Goal: Information Seeking & Learning: Learn about a topic

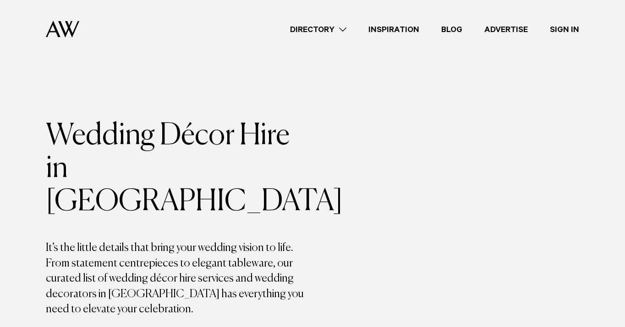
click at [377, 27] on link "Inspiration" at bounding box center [394, 29] width 73 height 12
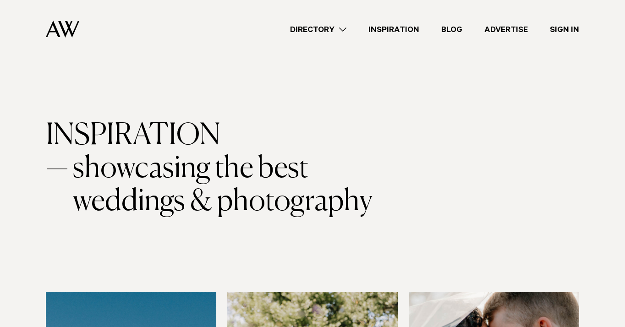
click at [346, 29] on link "Directory" at bounding box center [318, 29] width 78 height 12
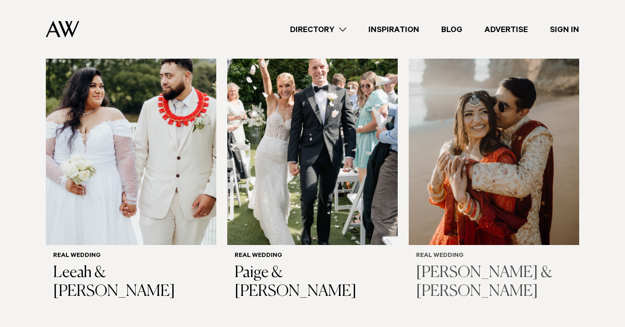
scroll to position [917, 0]
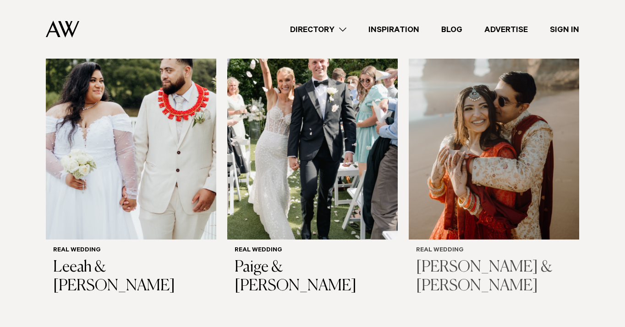
click at [468, 149] on img at bounding box center [494, 125] width 171 height 229
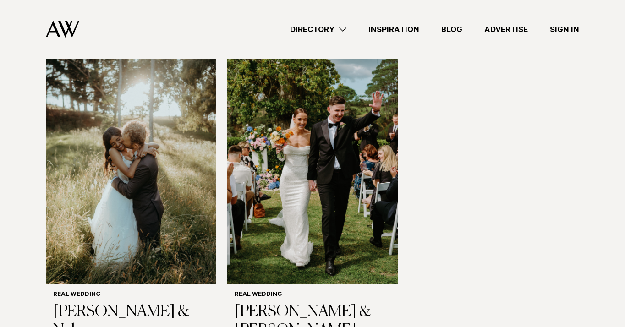
scroll to position [1191, 0]
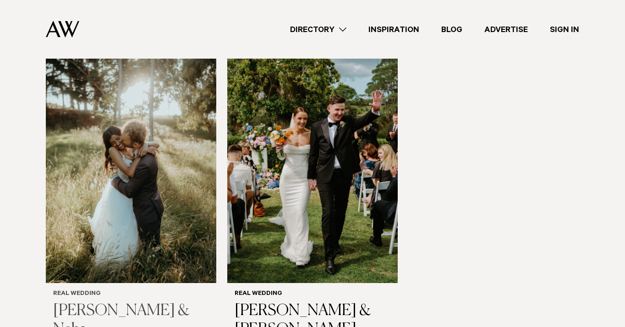
click at [95, 165] on img at bounding box center [131, 169] width 171 height 229
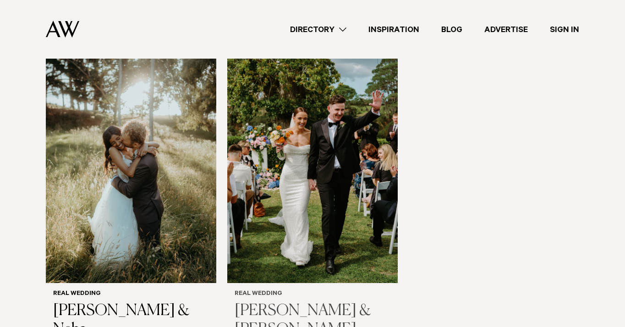
click at [312, 133] on img at bounding box center [312, 169] width 171 height 229
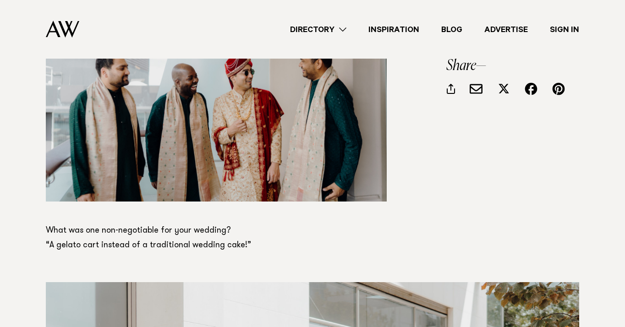
scroll to position [2021, 0]
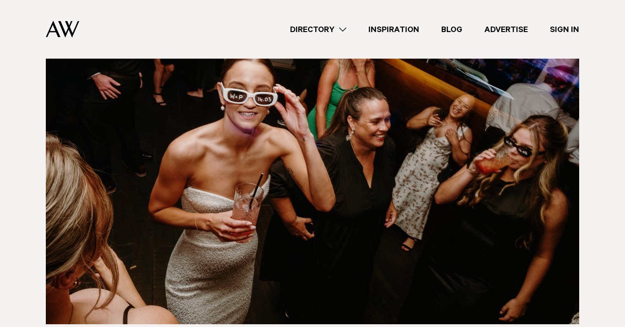
scroll to position [7722, 0]
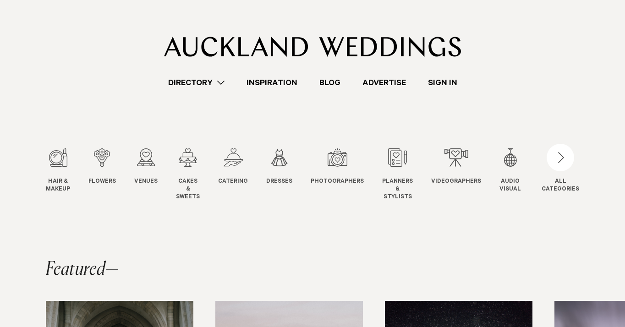
click at [226, 79] on link "Directory" at bounding box center [196, 83] width 78 height 12
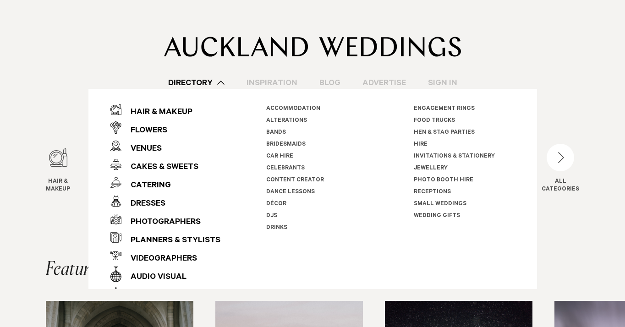
click at [420, 194] on link "Receptions" at bounding box center [432, 192] width 37 height 6
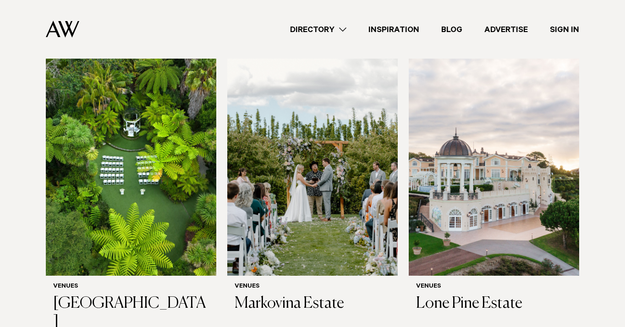
scroll to position [975, 0]
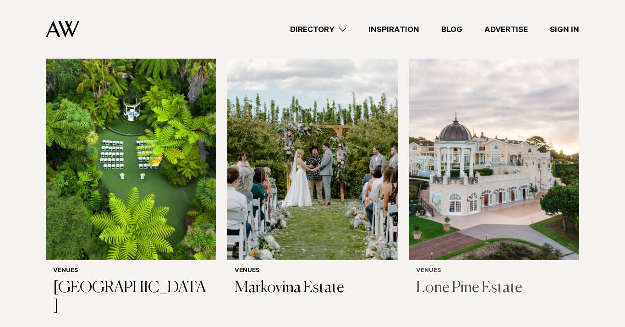
click at [481, 155] on img at bounding box center [494, 146] width 171 height 229
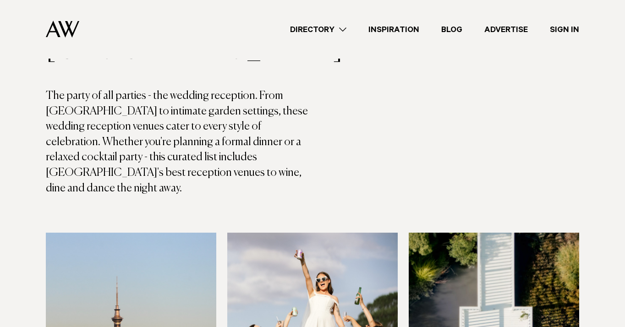
scroll to position [0, 0]
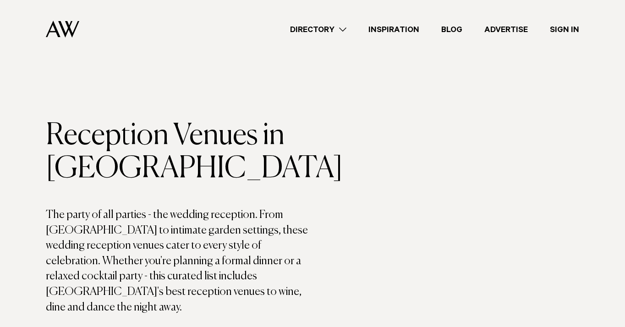
click at [343, 33] on link "Directory" at bounding box center [318, 29] width 78 height 12
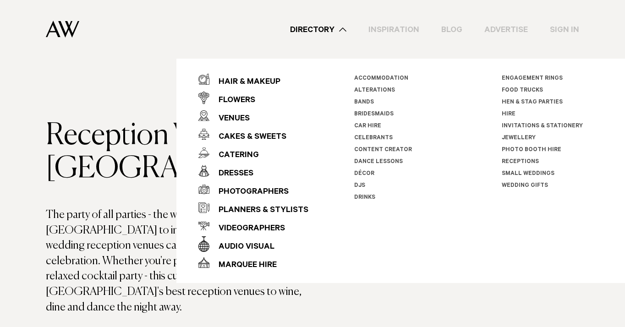
click at [505, 109] on li "Hire" at bounding box center [553, 115] width 102 height 12
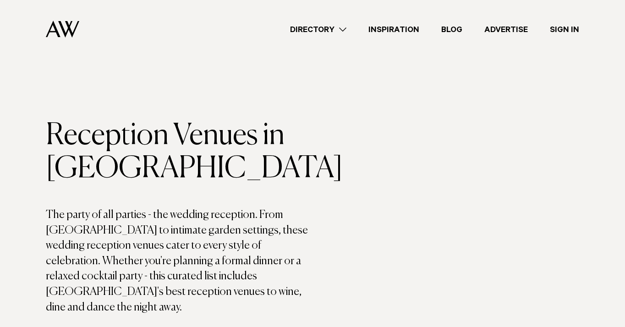
click at [341, 29] on link "Directory" at bounding box center [318, 29] width 78 height 12
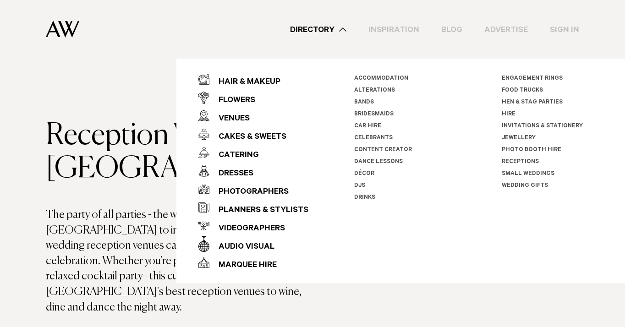
click at [508, 114] on link "Hire" at bounding box center [509, 114] width 14 height 6
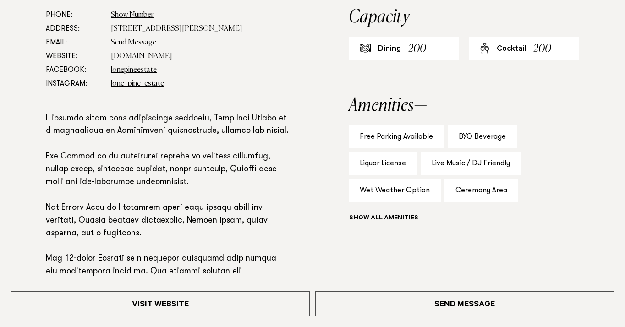
scroll to position [669, 0]
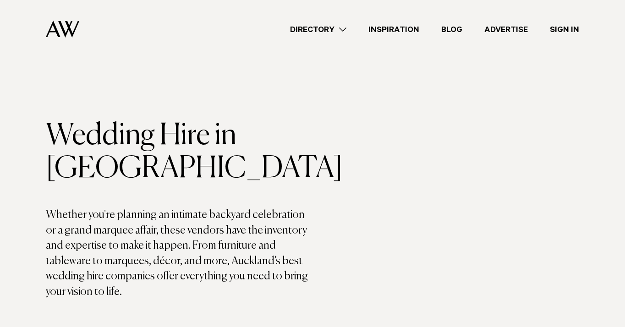
click at [340, 25] on link "Directory" at bounding box center [318, 29] width 78 height 12
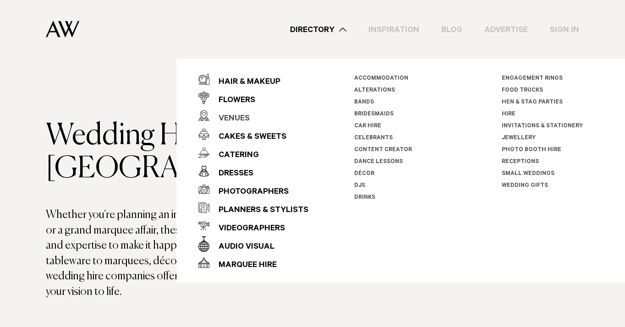
click at [239, 118] on div "Venues" at bounding box center [230, 119] width 40 height 18
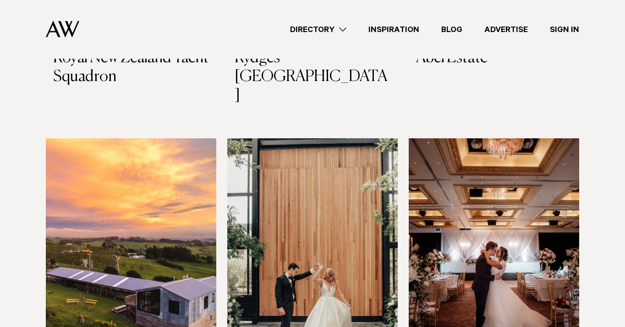
scroll to position [1544, 0]
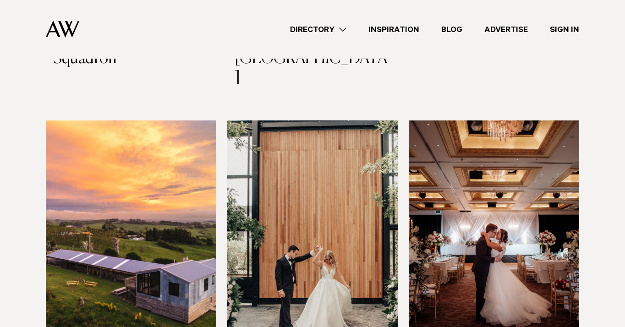
click at [481, 199] on img at bounding box center [494, 235] width 171 height 229
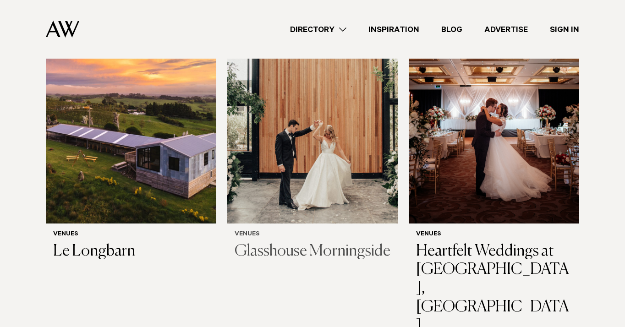
scroll to position [1698, 0]
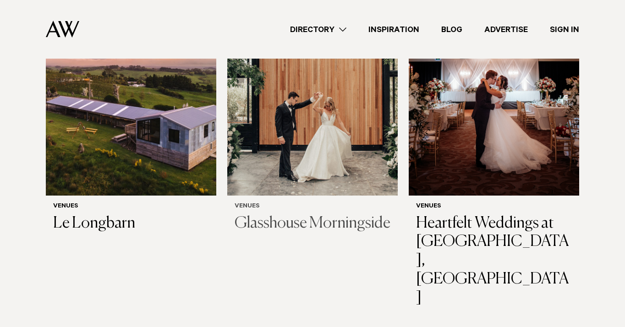
click at [310, 215] on h3 "Glasshouse Morningside" at bounding box center [313, 224] width 156 height 19
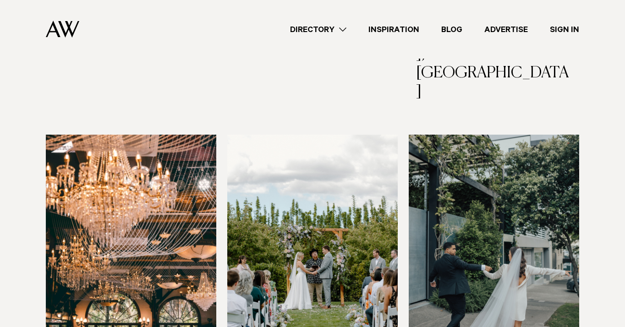
scroll to position [1921, 0]
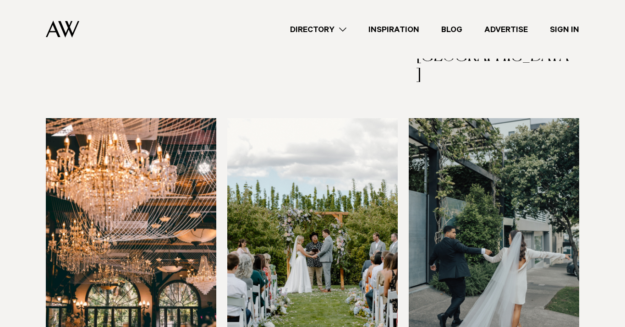
click at [166, 161] on img at bounding box center [131, 232] width 171 height 229
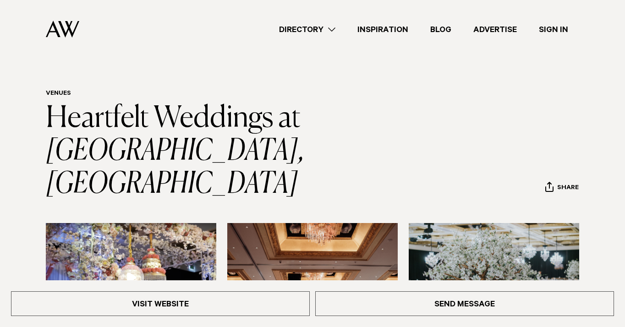
scroll to position [0, 0]
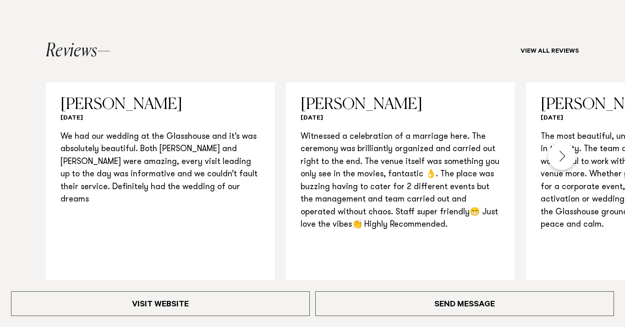
scroll to position [948, 0]
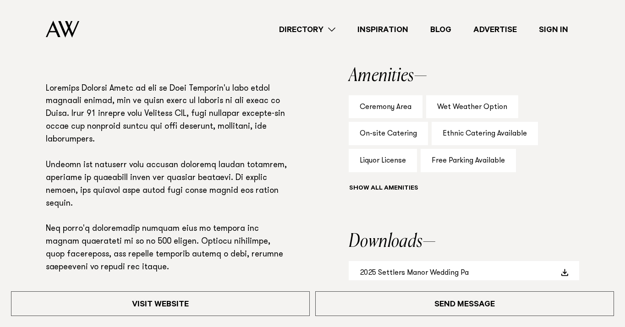
scroll to position [537, 0]
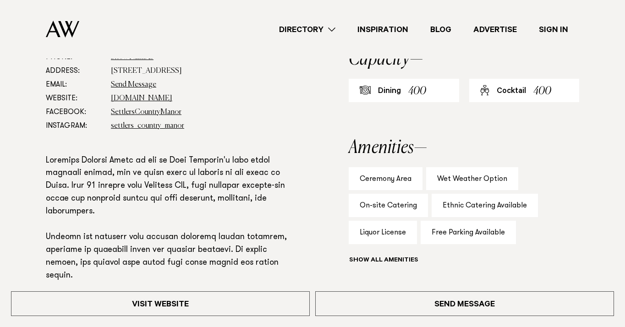
click at [330, 29] on link "Directory" at bounding box center [307, 29] width 78 height 12
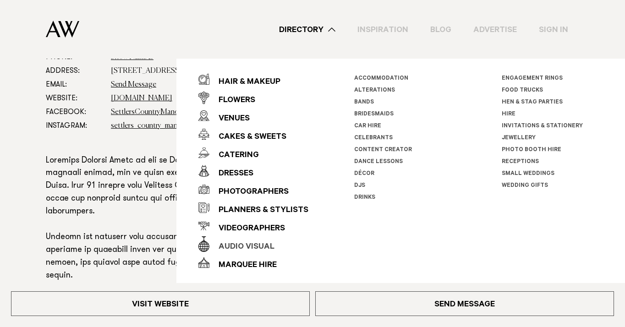
click at [242, 248] on div "Audio Visual" at bounding box center [242, 247] width 65 height 18
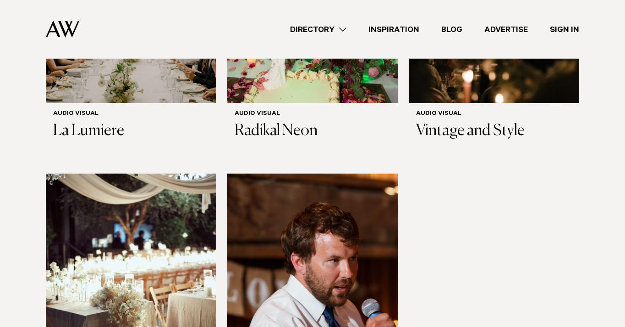
scroll to position [531, 0]
